Goal: Task Accomplishment & Management: Use online tool/utility

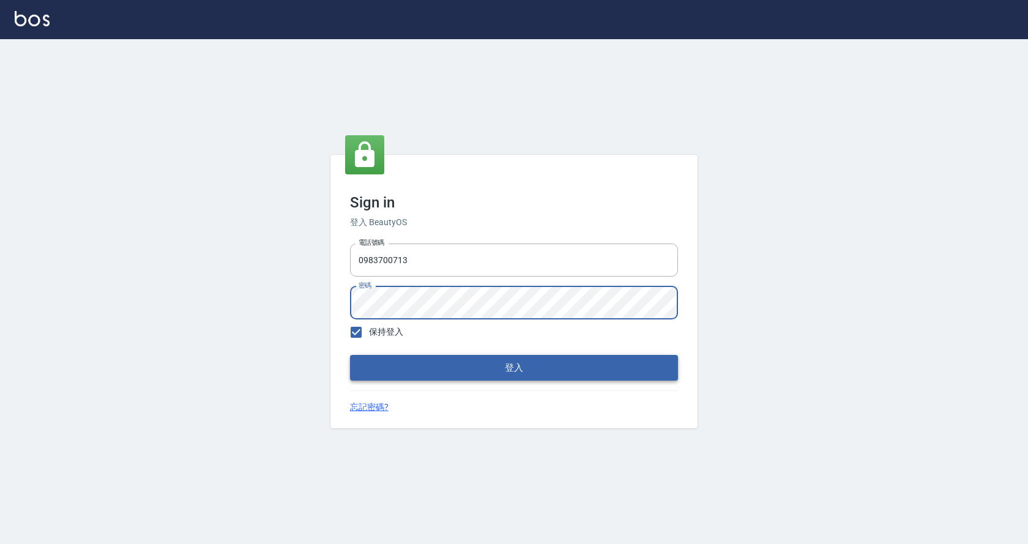
click at [532, 365] on button "登入" at bounding box center [514, 368] width 328 height 26
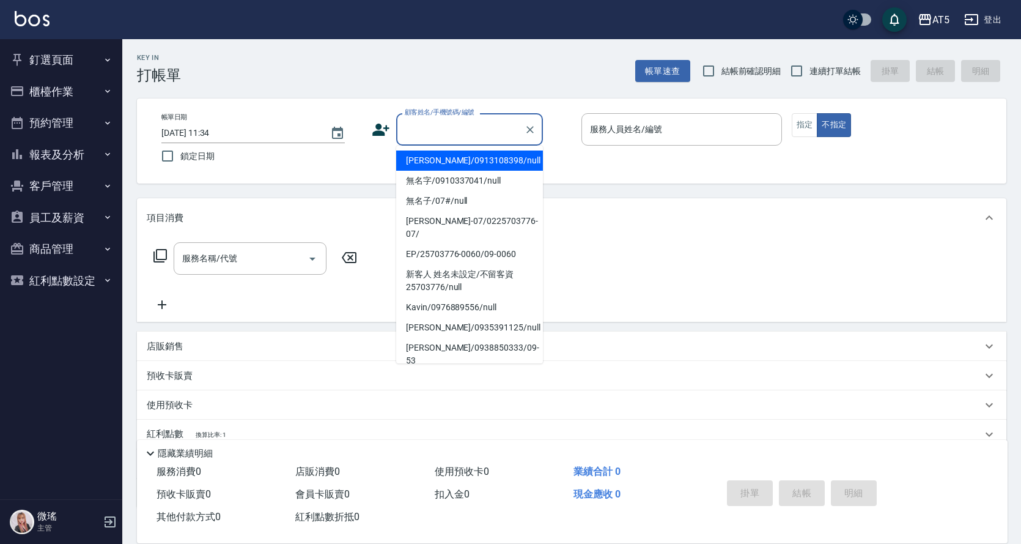
click at [426, 136] on input "顧客姓名/手機號碼/編號" at bounding box center [460, 129] width 117 height 21
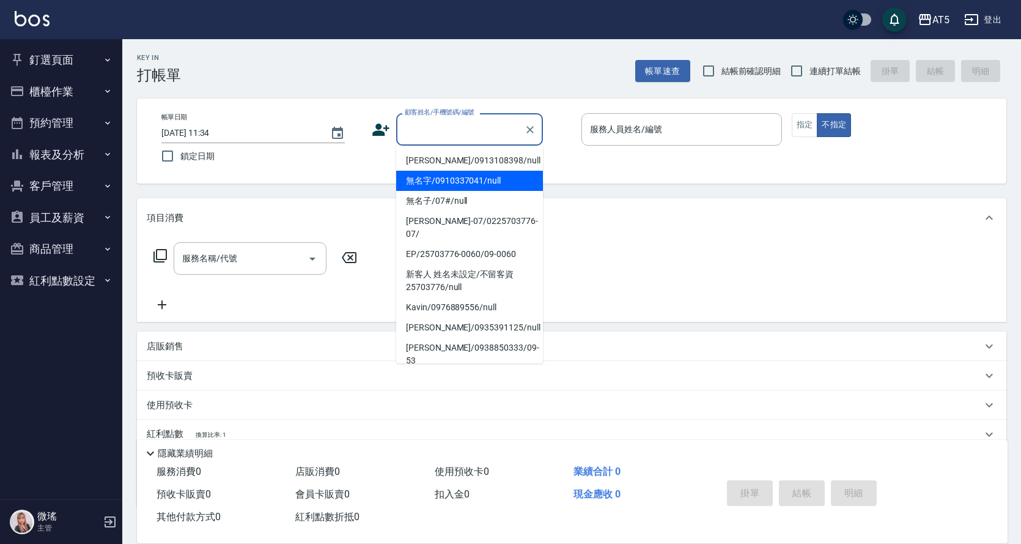
click at [54, 124] on button "預約管理" at bounding box center [61, 123] width 113 height 32
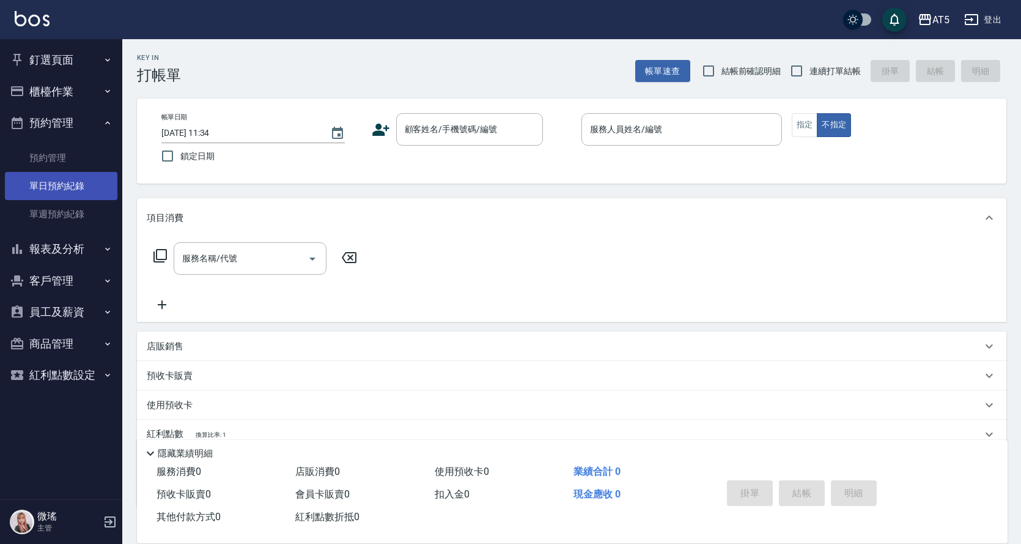
click at [54, 178] on link "單日預約紀錄" at bounding box center [61, 186] width 113 height 28
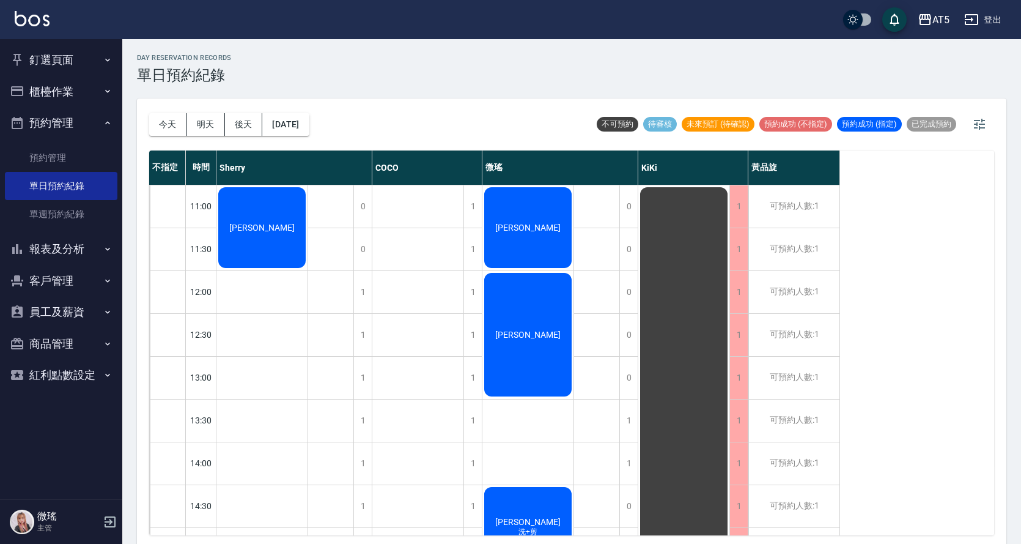
click at [547, 237] on div "[PERSON_NAME]" at bounding box center [528, 227] width 91 height 84
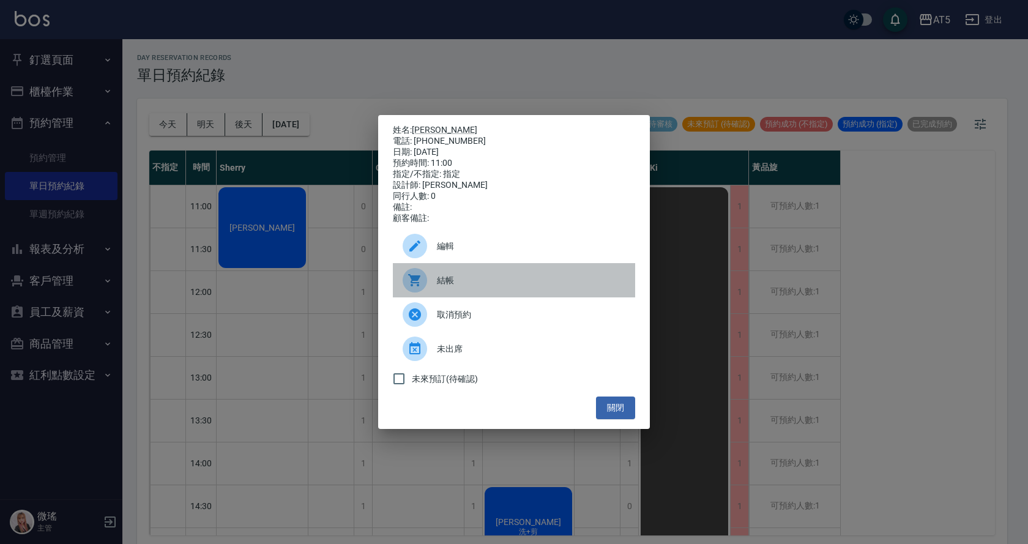
click at [473, 287] on span "結帳" at bounding box center [531, 280] width 188 height 13
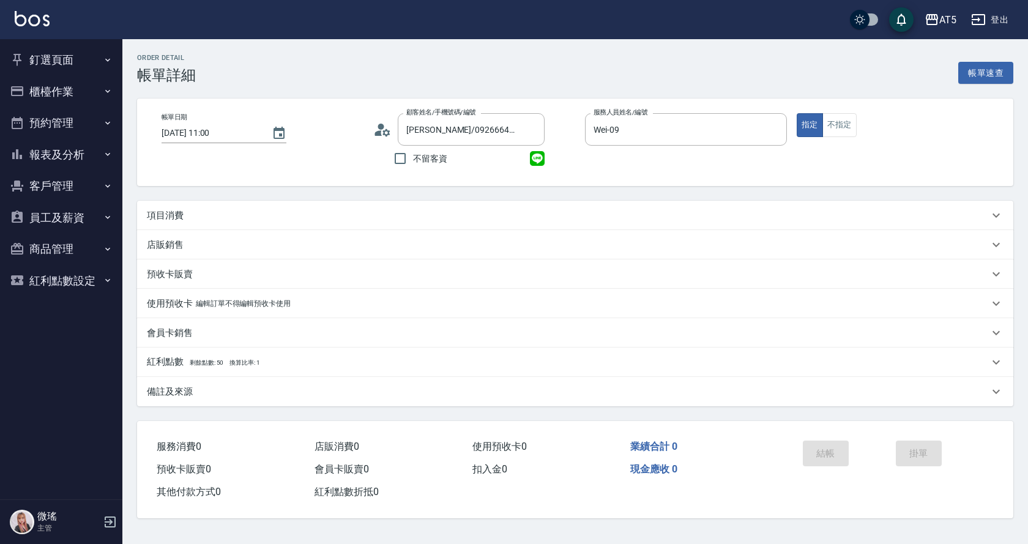
click at [167, 210] on p "項目消費" at bounding box center [165, 215] width 37 height 13
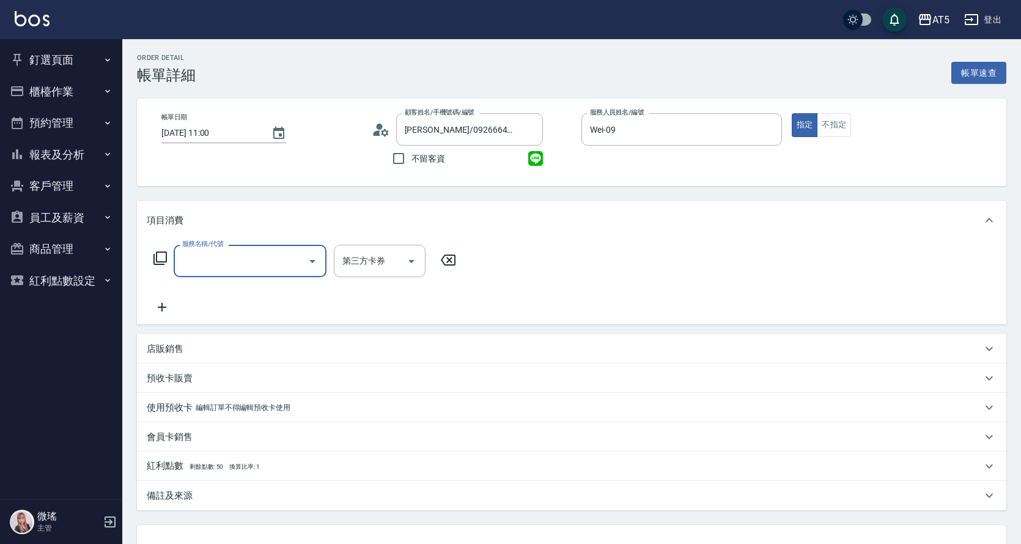
click at [202, 242] on label "服務名稱/代號" at bounding box center [202, 243] width 41 height 9
click at [202, 250] on input "服務名稱/代號" at bounding box center [241, 260] width 124 height 21
click at [216, 267] on input "服務名稱/代號" at bounding box center [241, 260] width 124 height 21
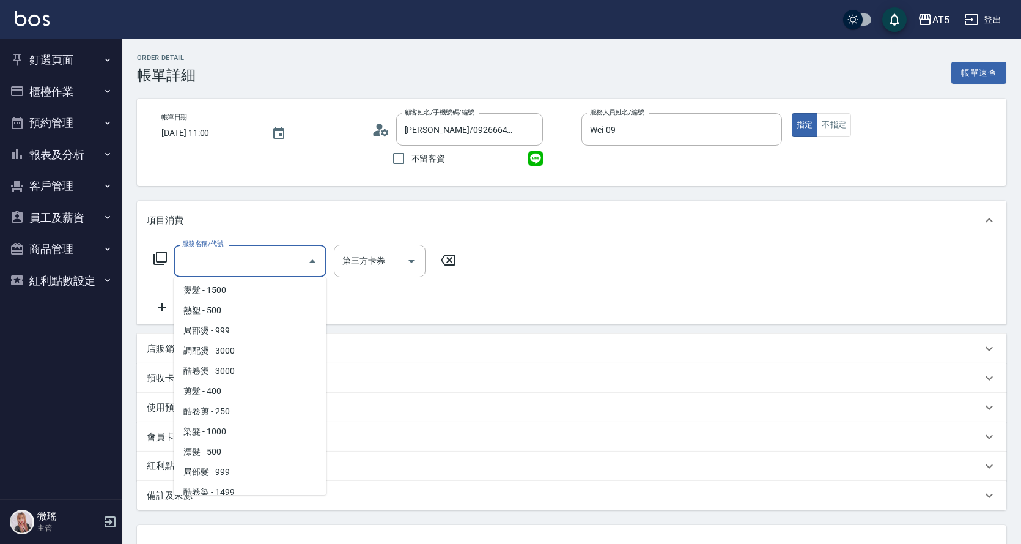
scroll to position [245, 0]
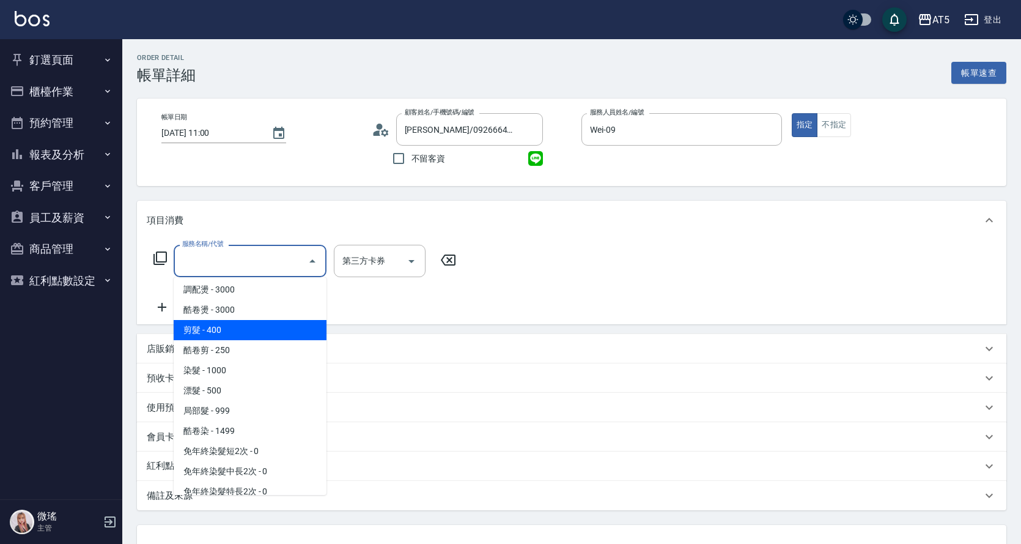
click at [235, 332] on span "剪髮 - 400" at bounding box center [250, 330] width 153 height 20
type input "剪髮(401)"
type input "40"
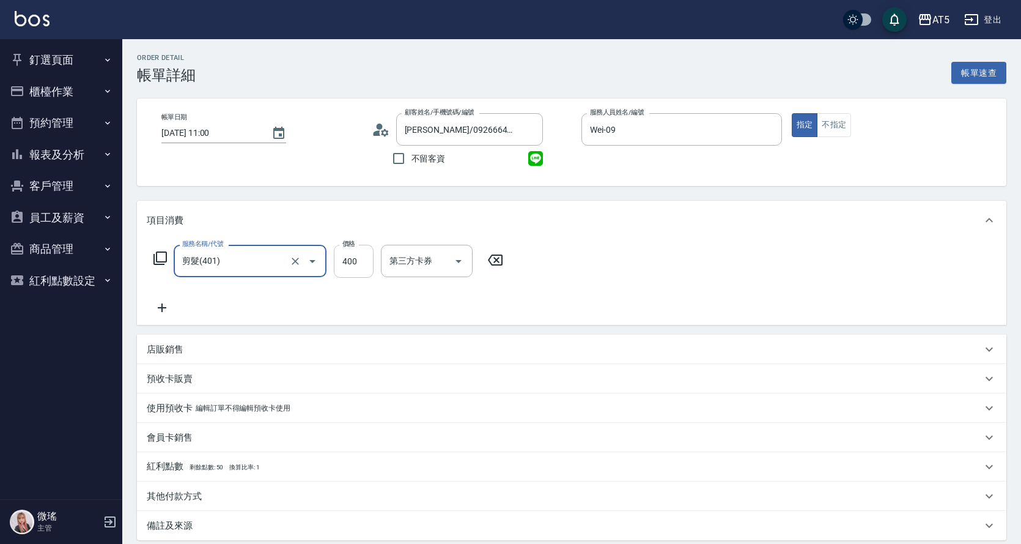
click at [361, 271] on input "400" at bounding box center [354, 261] width 40 height 33
type input "5"
type input "0"
type input "500"
type input "50"
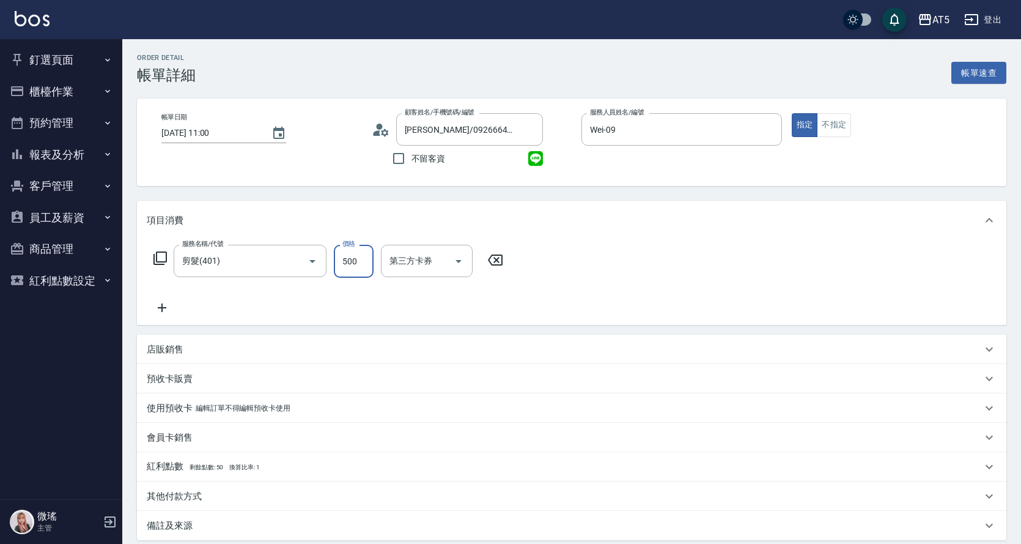
type input "500"
click at [748, 322] on div "服務名稱/代號 剪髮(401) 服務名稱/代號 價格 500 價格 第三方卡券 第三方卡券" at bounding box center [572, 282] width 870 height 85
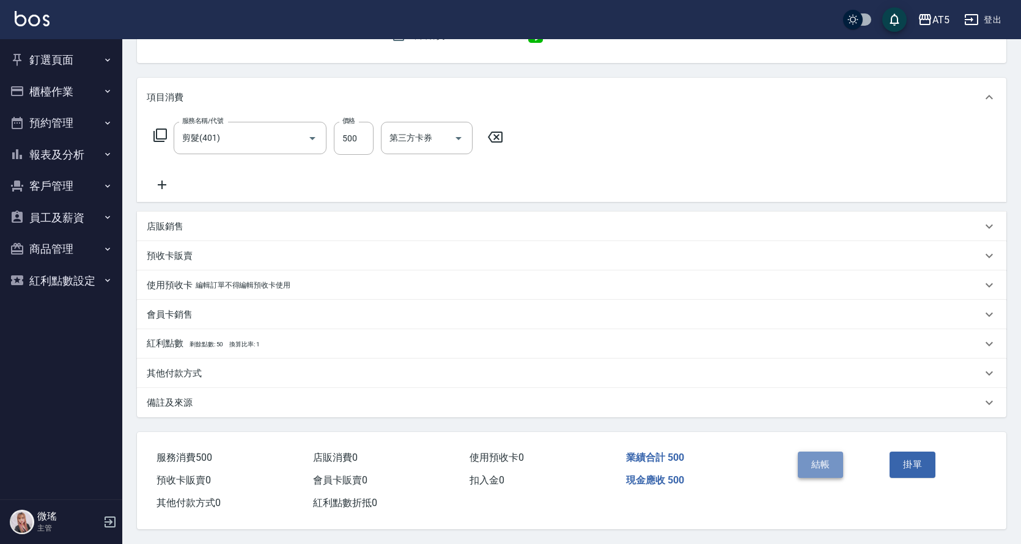
click at [832, 464] on button "結帳" at bounding box center [821, 464] width 46 height 26
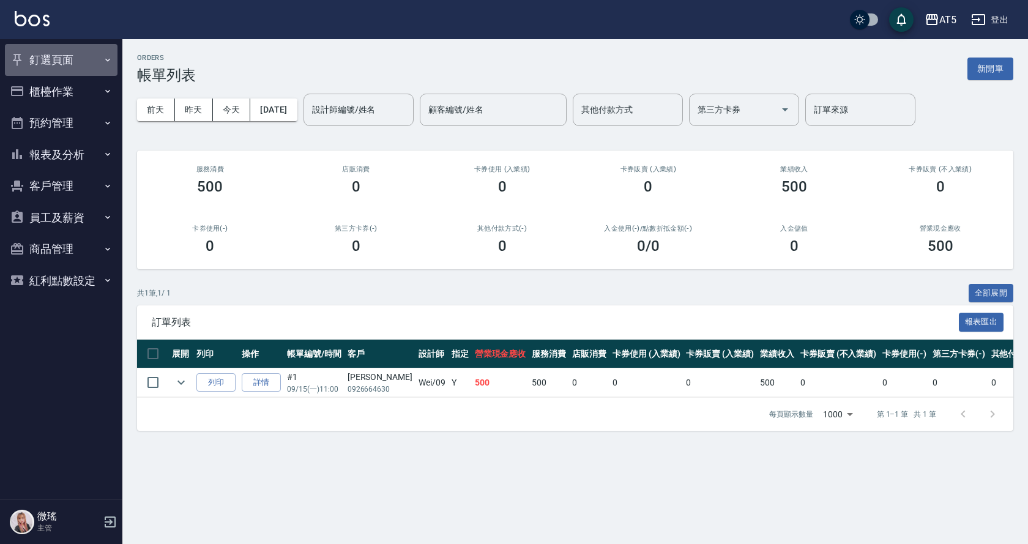
click at [65, 61] on button "釘選頁面" at bounding box center [61, 60] width 113 height 32
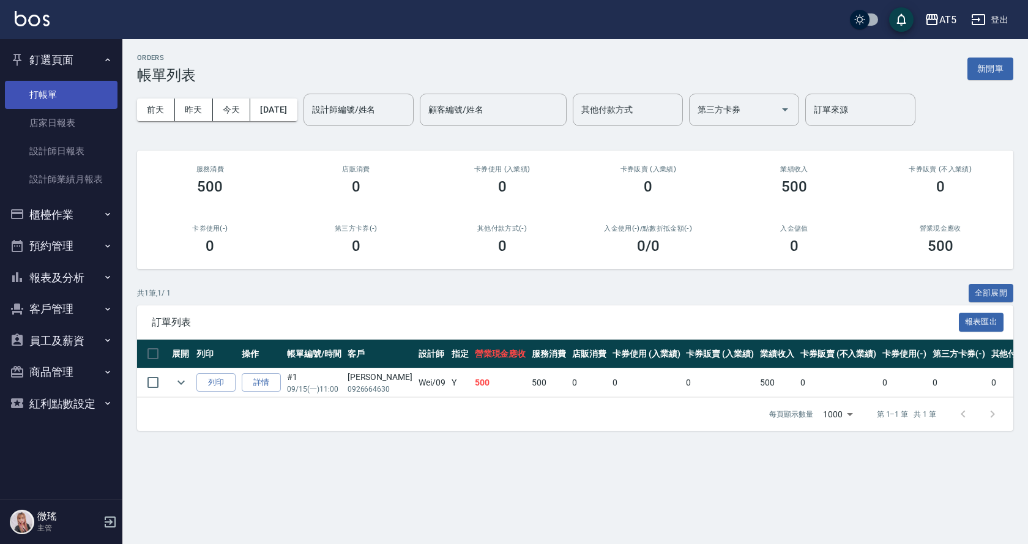
click at [81, 94] on link "打帳單" at bounding box center [61, 95] width 113 height 28
